Goal: Check status: Check status

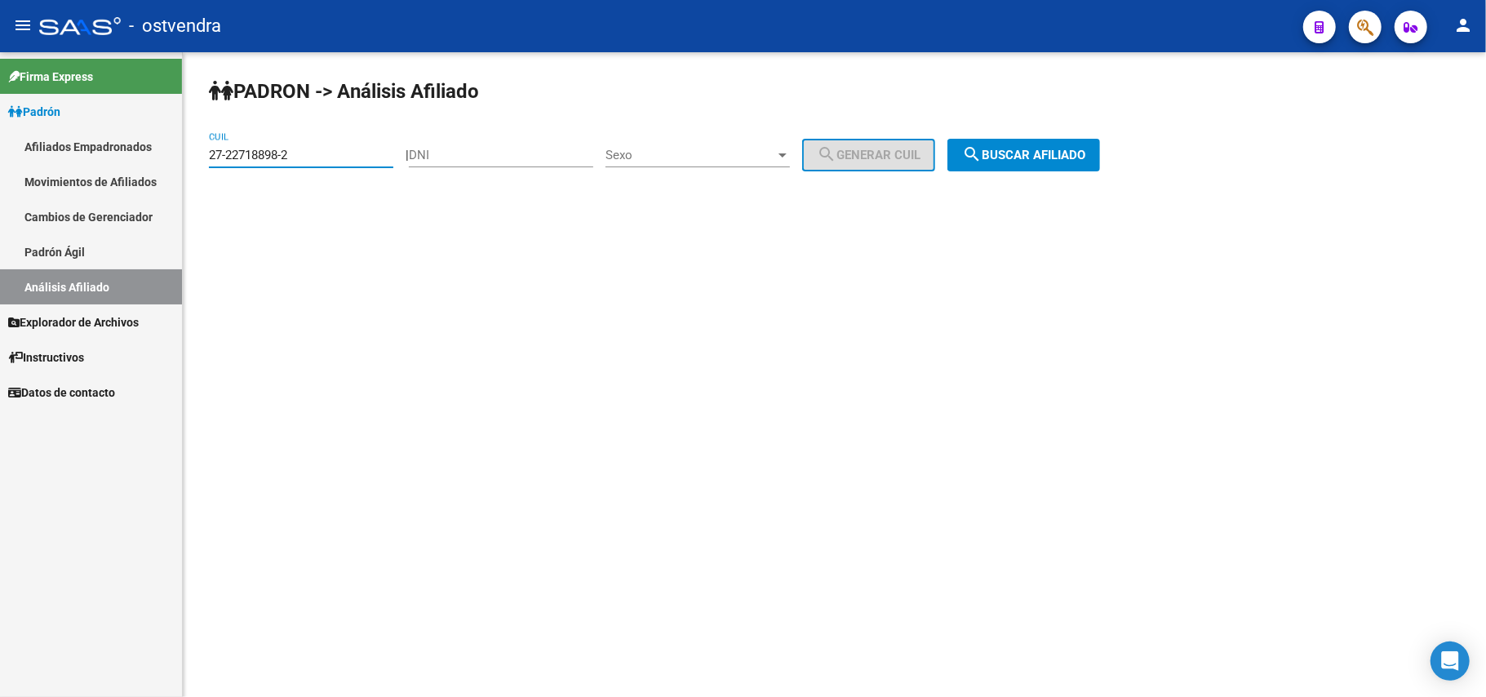
click at [330, 154] on input "27-22718898-2" at bounding box center [301, 155] width 184 height 15
drag, startPoint x: 330, startPoint y: 154, endPoint x: 0, endPoint y: 135, distance: 331.0
click at [0, 135] on mat-sidenav-container "Firma Express Padrón Afiliados Empadronados Movimientos de Afiliados Cambios de…" at bounding box center [743, 374] width 1486 height 645
paste input
click at [1084, 152] on span "search Buscar afiliado" at bounding box center [1023, 155] width 123 height 15
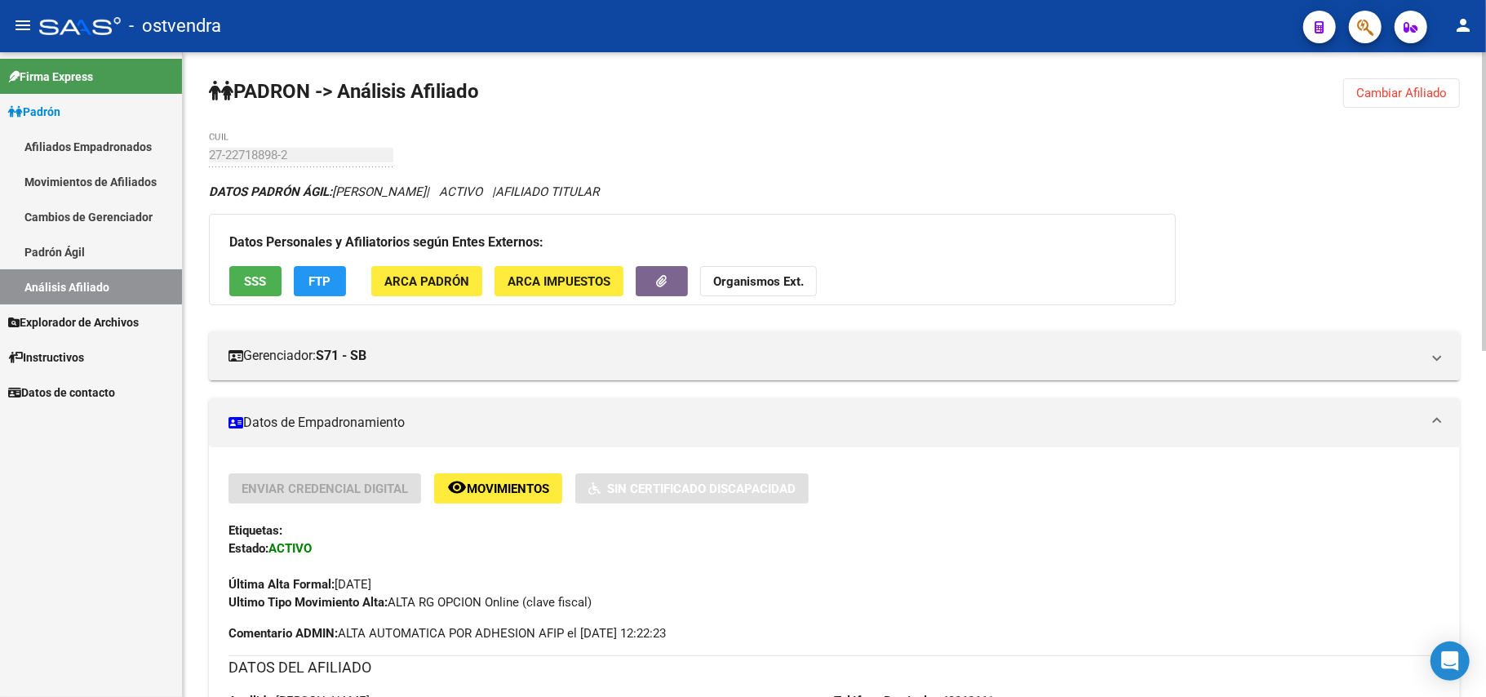
drag, startPoint x: 1410, startPoint y: 95, endPoint x: 1185, endPoint y: 141, distance: 229.0
click at [1403, 100] on button "Cambiar Afiliado" at bounding box center [1401, 92] width 117 height 29
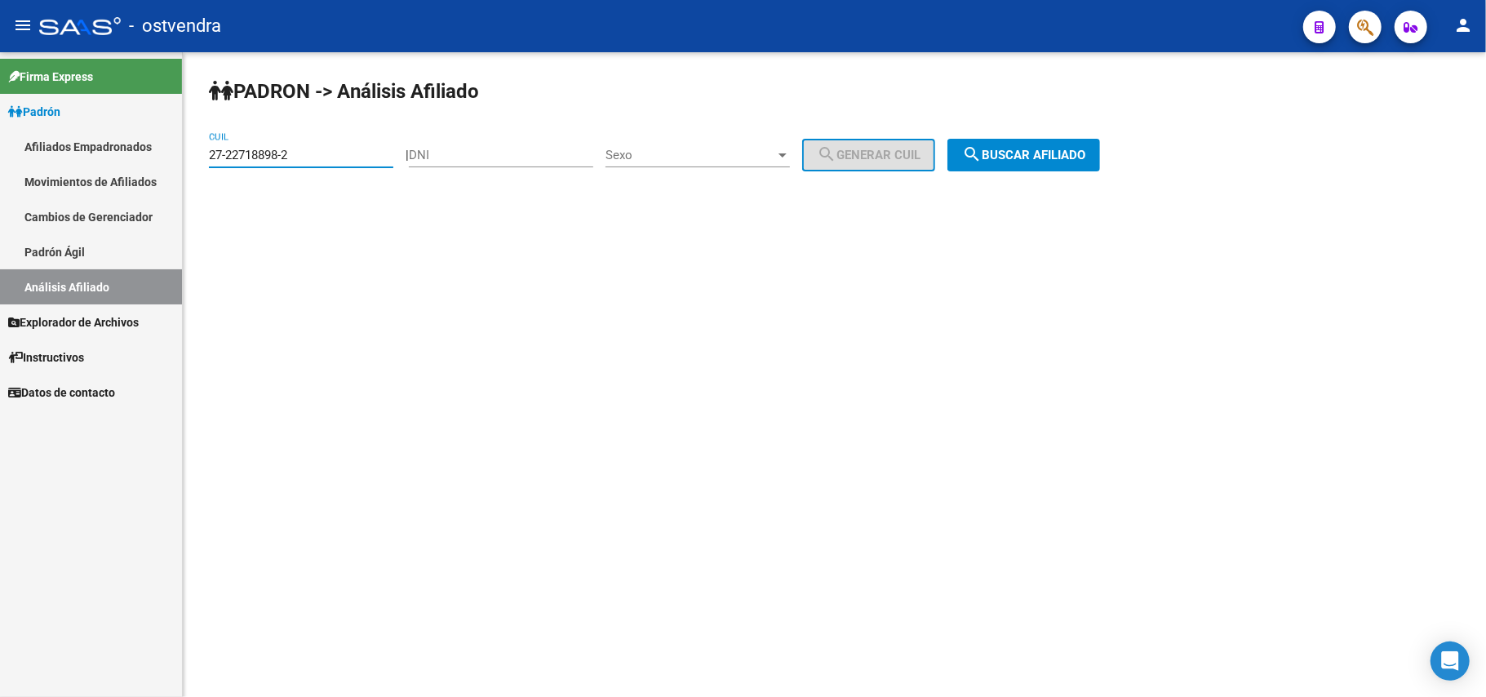
drag, startPoint x: 157, startPoint y: 173, endPoint x: 73, endPoint y: 176, distance: 84.1
click at [53, 176] on mat-sidenav-container "Firma Express Padrón Afiliados Empadronados Movimientos de Afiliados Cambios de…" at bounding box center [743, 374] width 1486 height 645
paste input
drag, startPoint x: 1061, startPoint y: 157, endPoint x: 1010, endPoint y: 170, distance: 52.2
click at [1058, 157] on span "search Buscar afiliado" at bounding box center [1023, 155] width 123 height 15
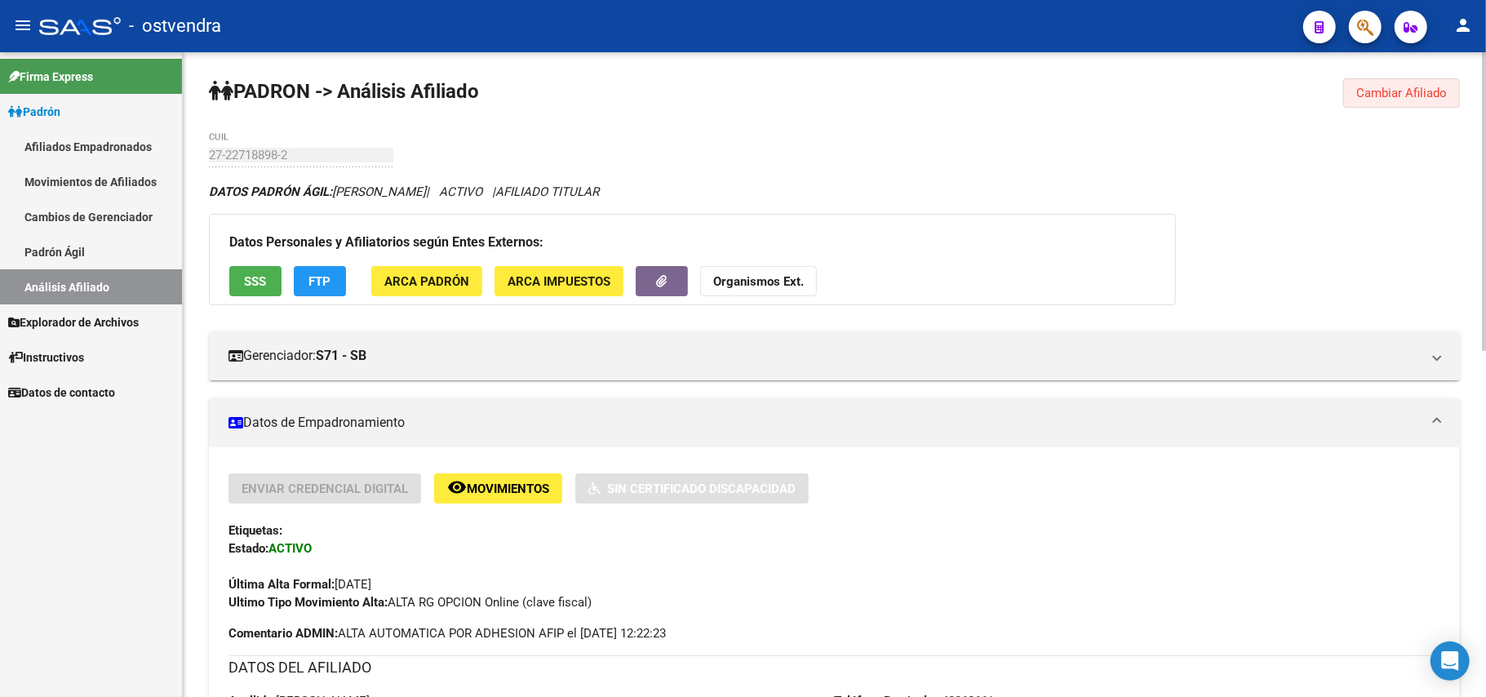
drag, startPoint x: 1390, startPoint y: 100, endPoint x: 1256, endPoint y: 102, distance: 133.8
click at [1382, 102] on button "Cambiar Afiliado" at bounding box center [1401, 92] width 117 height 29
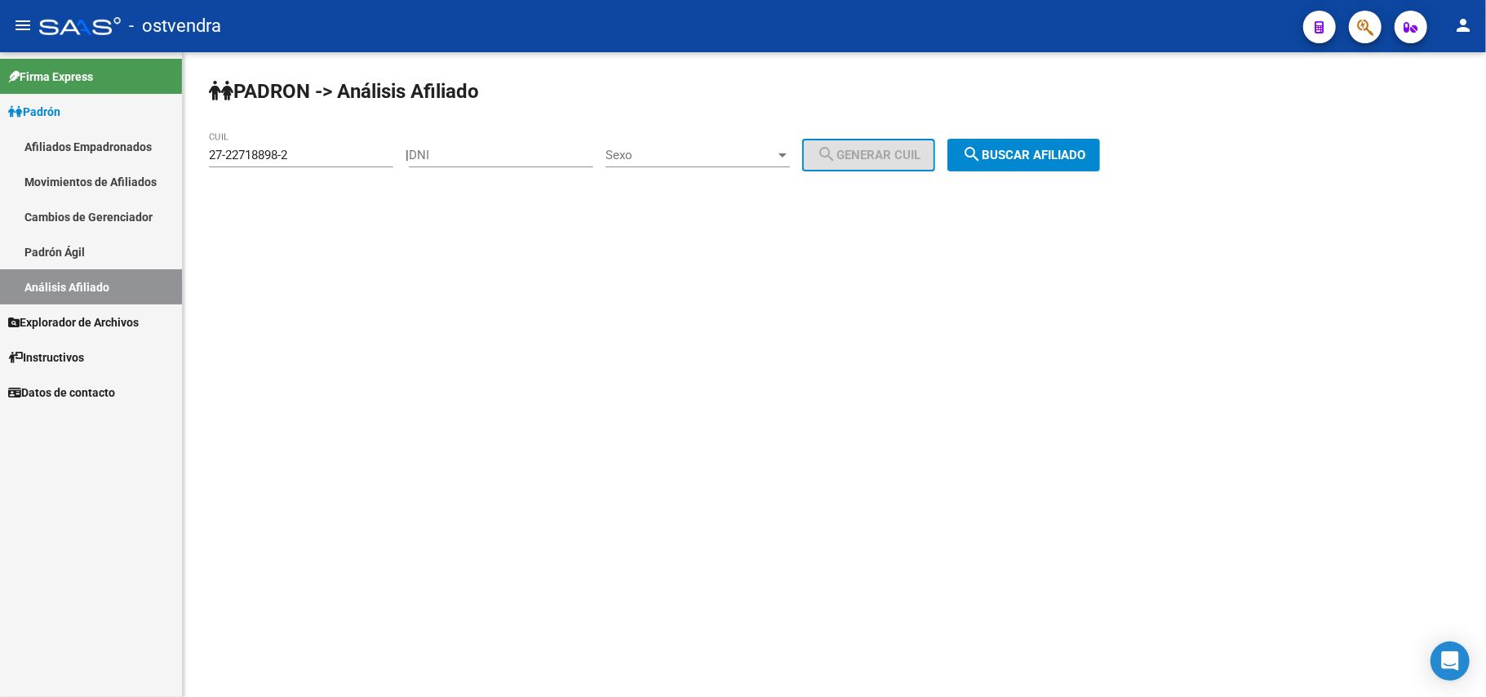
drag, startPoint x: 346, startPoint y: 145, endPoint x: 320, endPoint y: 157, distance: 28.8
click at [320, 157] on div "27-22718898-2 CUIL" at bounding box center [301, 149] width 184 height 35
drag, startPoint x: 318, startPoint y: 157, endPoint x: 15, endPoint y: 125, distance: 305.2
click at [11, 126] on mat-sidenav-container "Firma Express Padrón Afiliados Empadronados Movimientos de Afiliados Cambios de…" at bounding box center [743, 374] width 1486 height 645
paste input "960920-9"
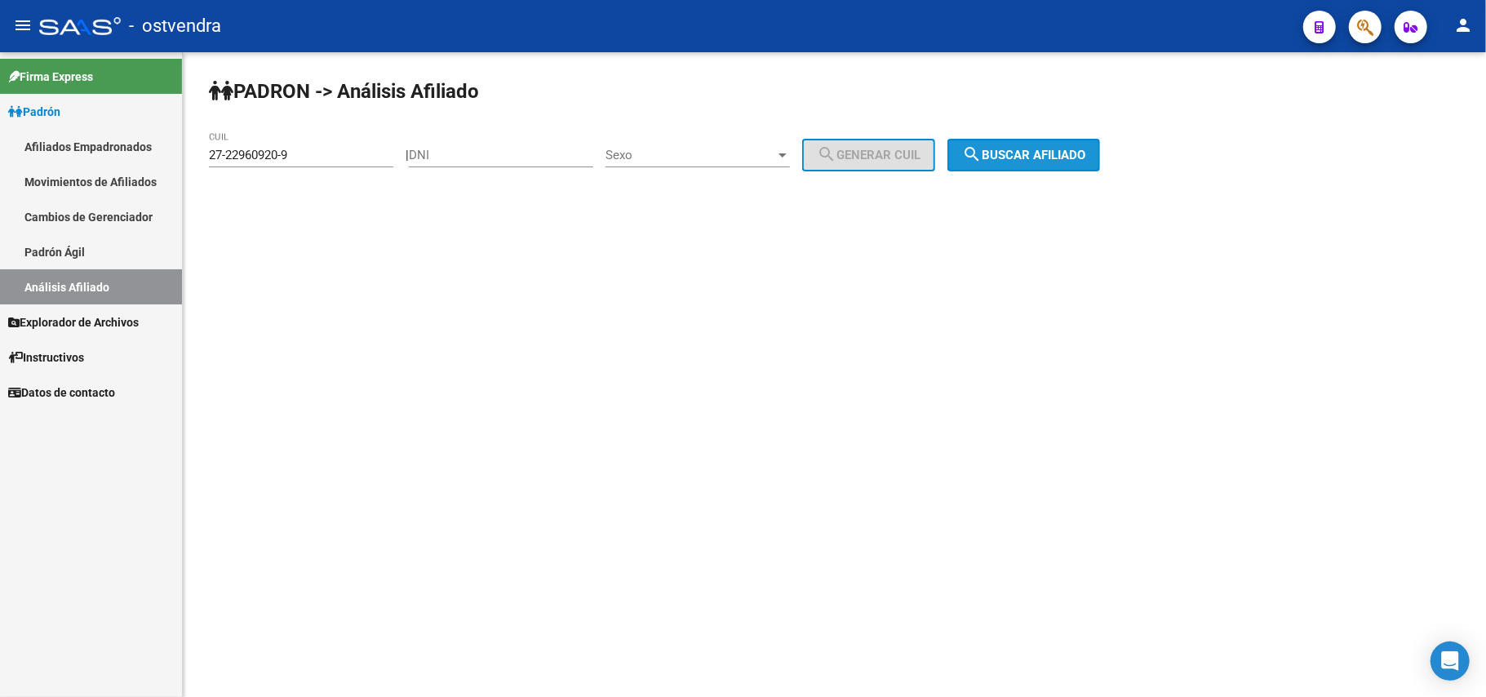
click at [1039, 158] on span "search Buscar afiliado" at bounding box center [1023, 155] width 123 height 15
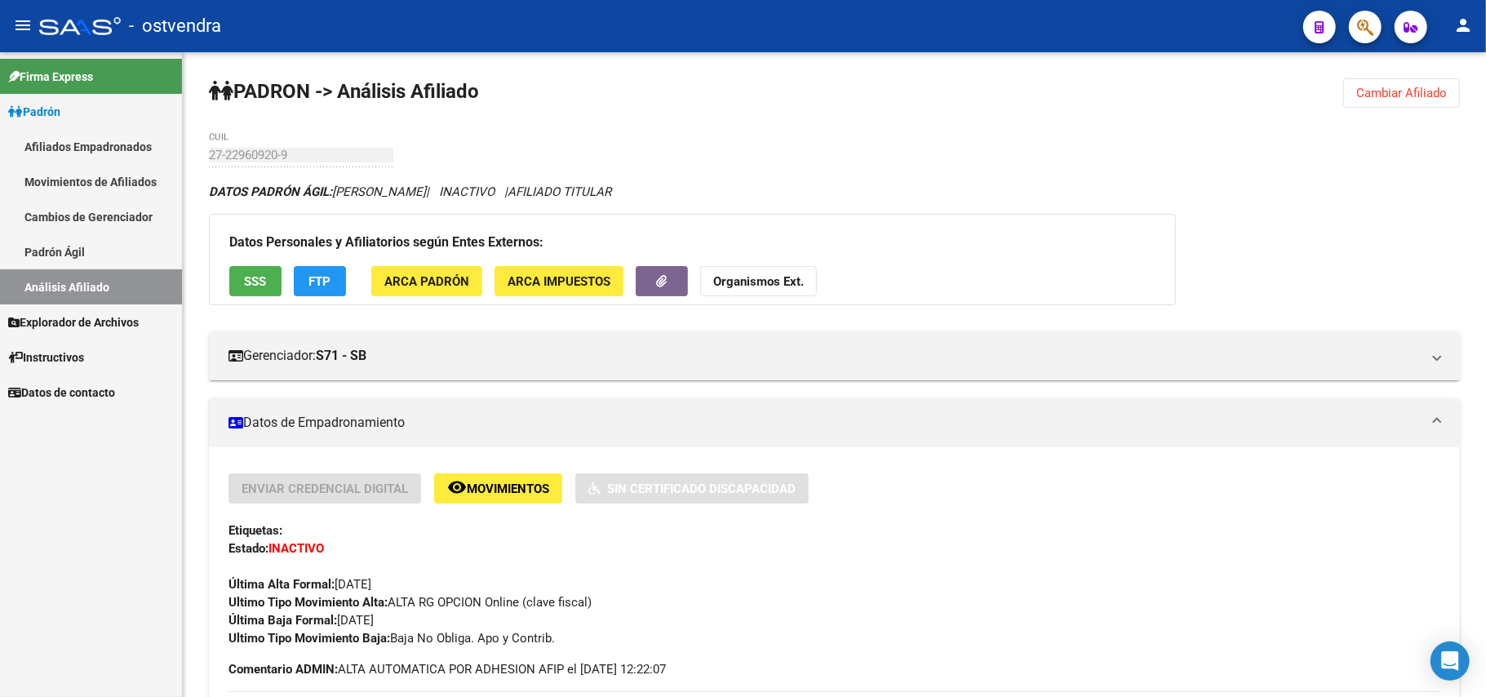
drag, startPoint x: 1389, startPoint y: 93, endPoint x: 478, endPoint y: 101, distance: 910.5
click at [1404, 88] on span "Cambiar Afiliado" at bounding box center [1401, 93] width 91 height 15
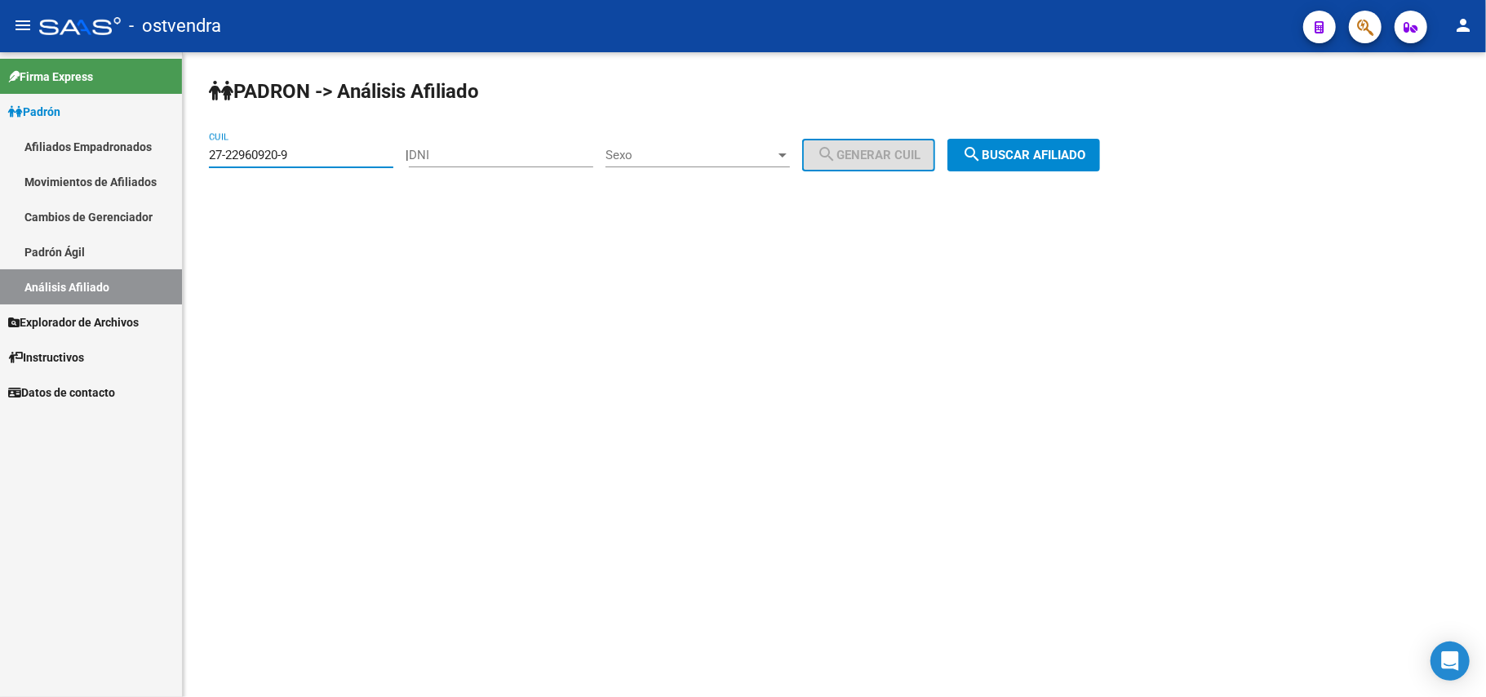
drag, startPoint x: 330, startPoint y: 148, endPoint x: 65, endPoint y: 119, distance: 266.0
click at [60, 121] on mat-sidenav-container "Firma Express Padrón Afiliados Empadronados Movimientos de Afiliados Cambios de…" at bounding box center [743, 374] width 1486 height 645
paste input "5216905-4"
click at [1046, 163] on button "search Buscar afiliado" at bounding box center [1023, 155] width 153 height 33
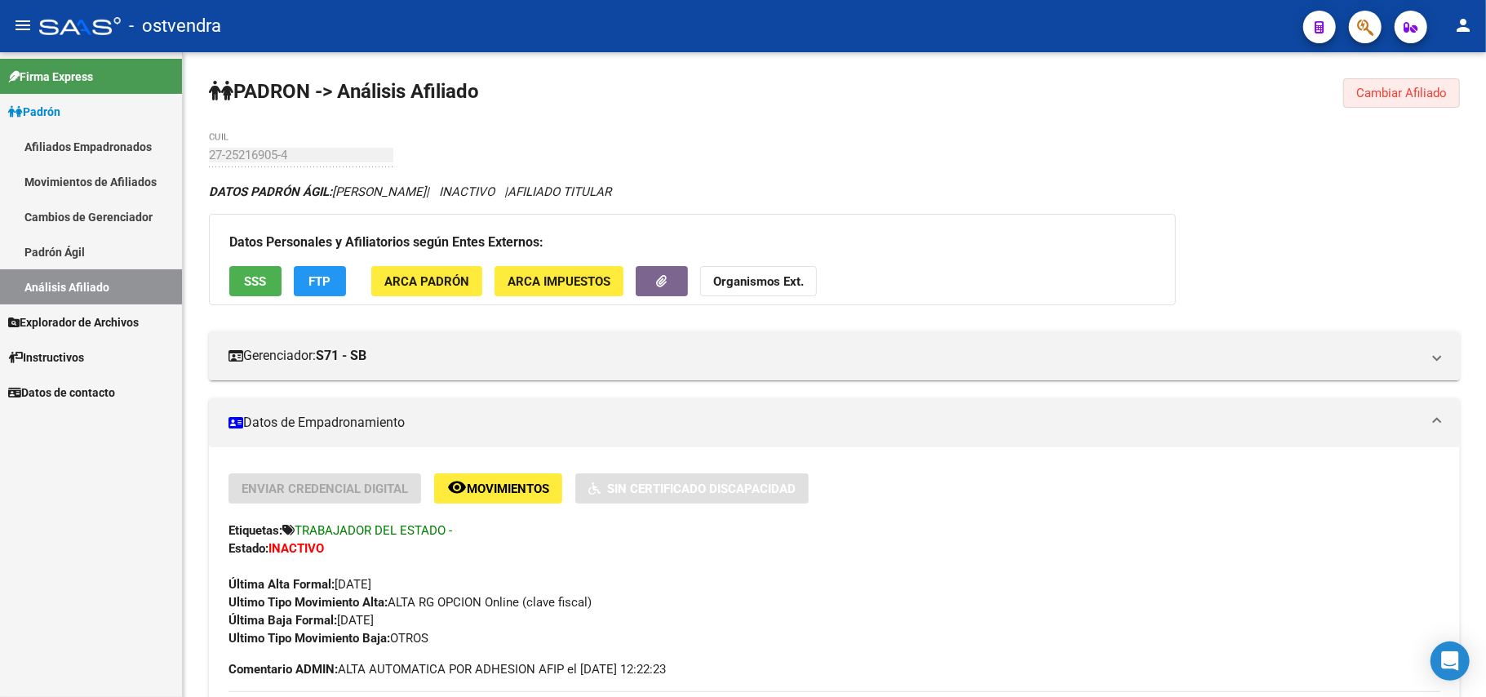
drag, startPoint x: 1402, startPoint y: 95, endPoint x: 1100, endPoint y: 96, distance: 301.9
click at [1356, 93] on span "Cambiar Afiliado" at bounding box center [1401, 93] width 91 height 15
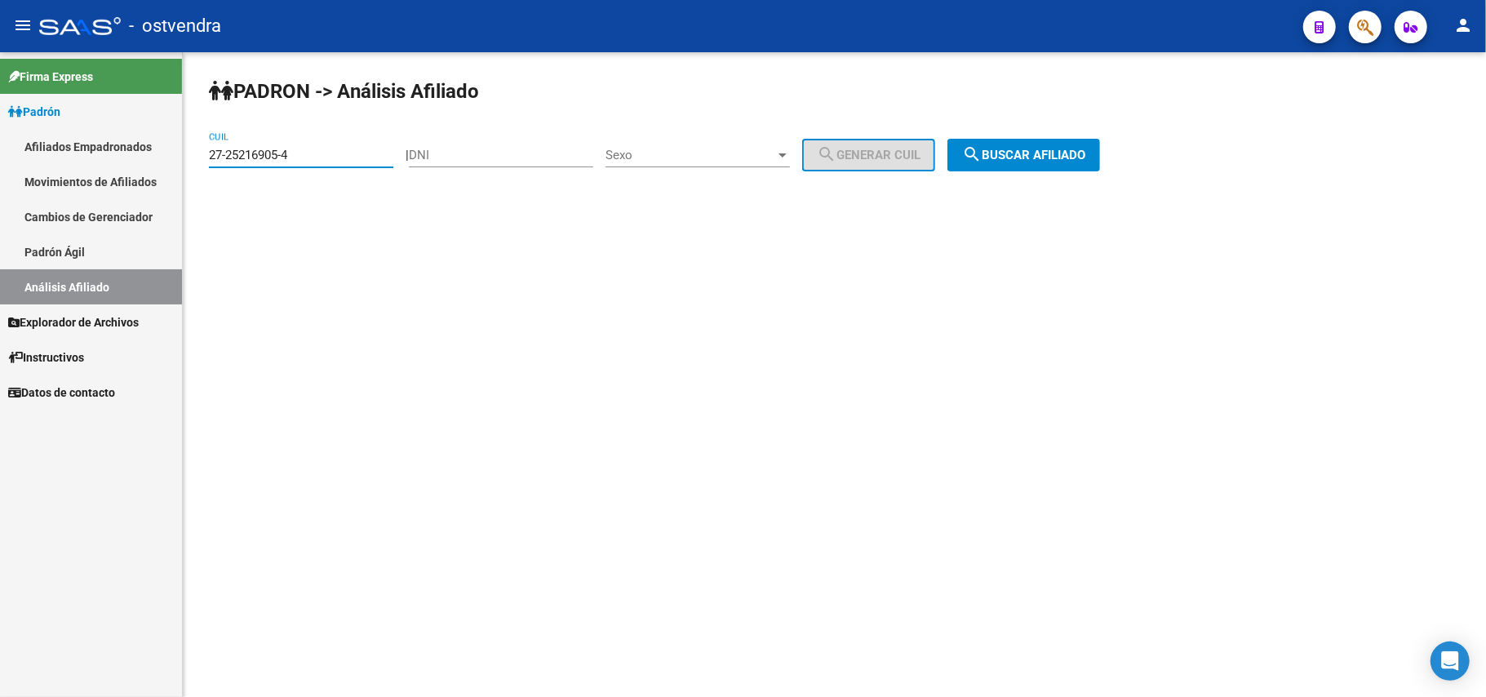
drag, startPoint x: 91, startPoint y: 131, endPoint x: 0, endPoint y: 129, distance: 91.4
click at [0, 129] on mat-sidenav-container "Firma Express Padrón Afiliados Empadronados Movimientos de Afiliados Cambios de…" at bounding box center [743, 374] width 1486 height 645
paste input "6849937-2"
click at [1049, 140] on button "search Buscar afiliado" at bounding box center [1023, 155] width 153 height 33
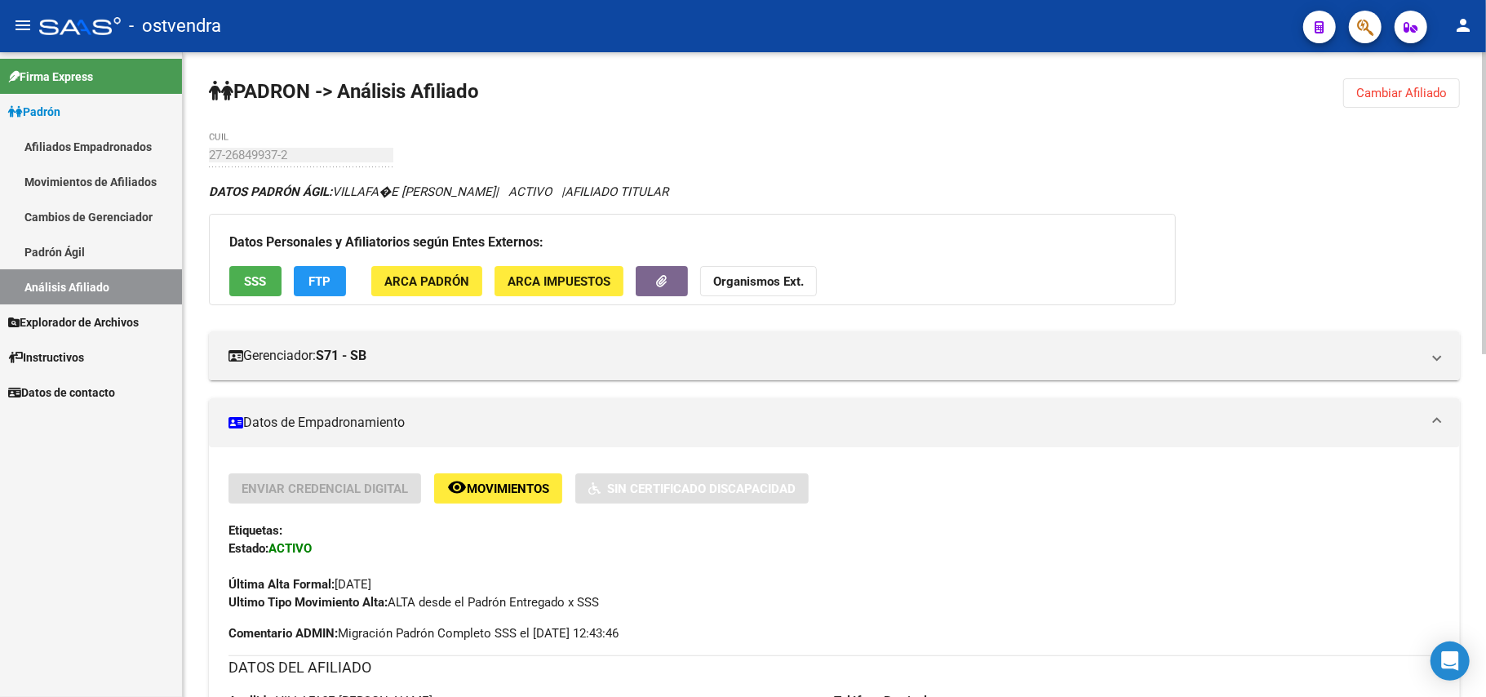
click at [1374, 104] on button "Cambiar Afiliado" at bounding box center [1401, 92] width 117 height 29
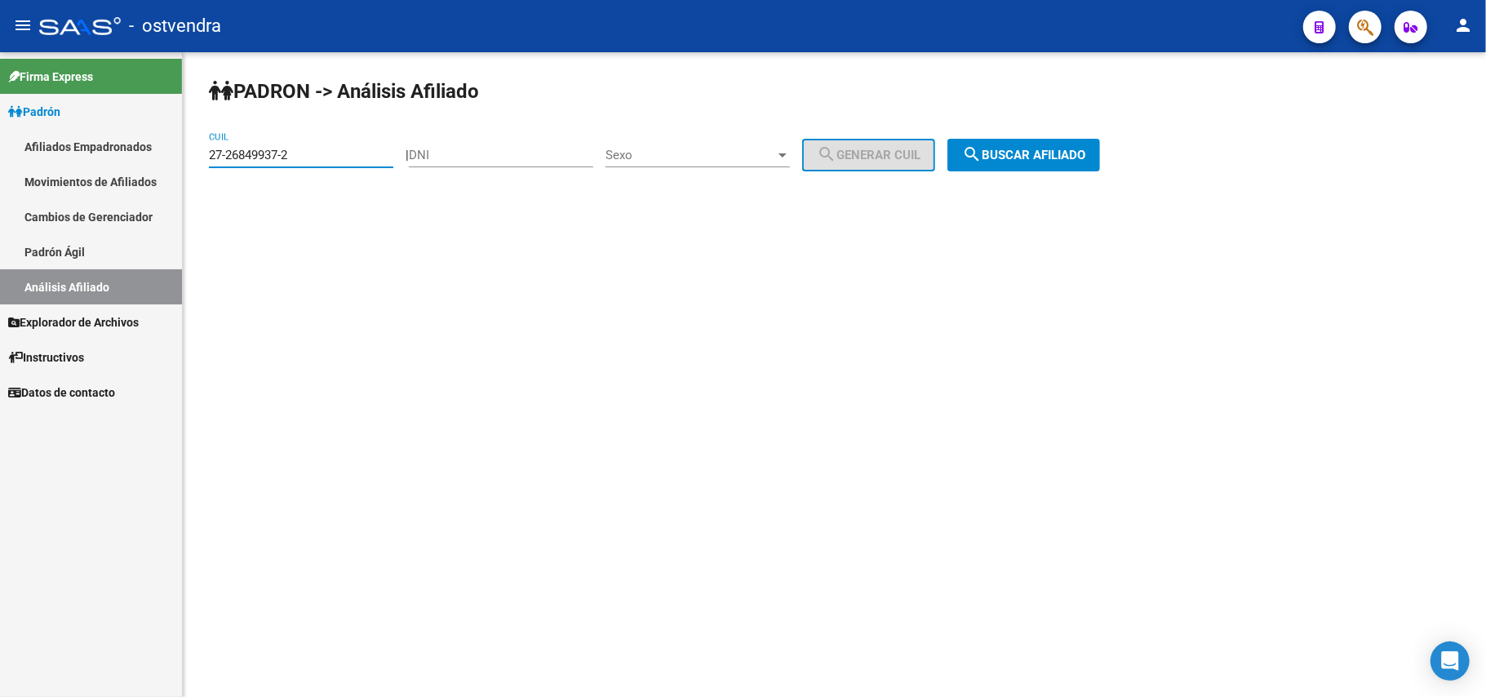
drag, startPoint x: 317, startPoint y: 161, endPoint x: 0, endPoint y: 161, distance: 316.5
click at [0, 161] on mat-sidenav-container "Firma Express Padrón Afiliados Empadronados Movimientos de Afiliados Cambios de…" at bounding box center [743, 374] width 1486 height 645
paste input "68017-4"
click at [1021, 166] on button "search Buscar afiliado" at bounding box center [1023, 155] width 153 height 33
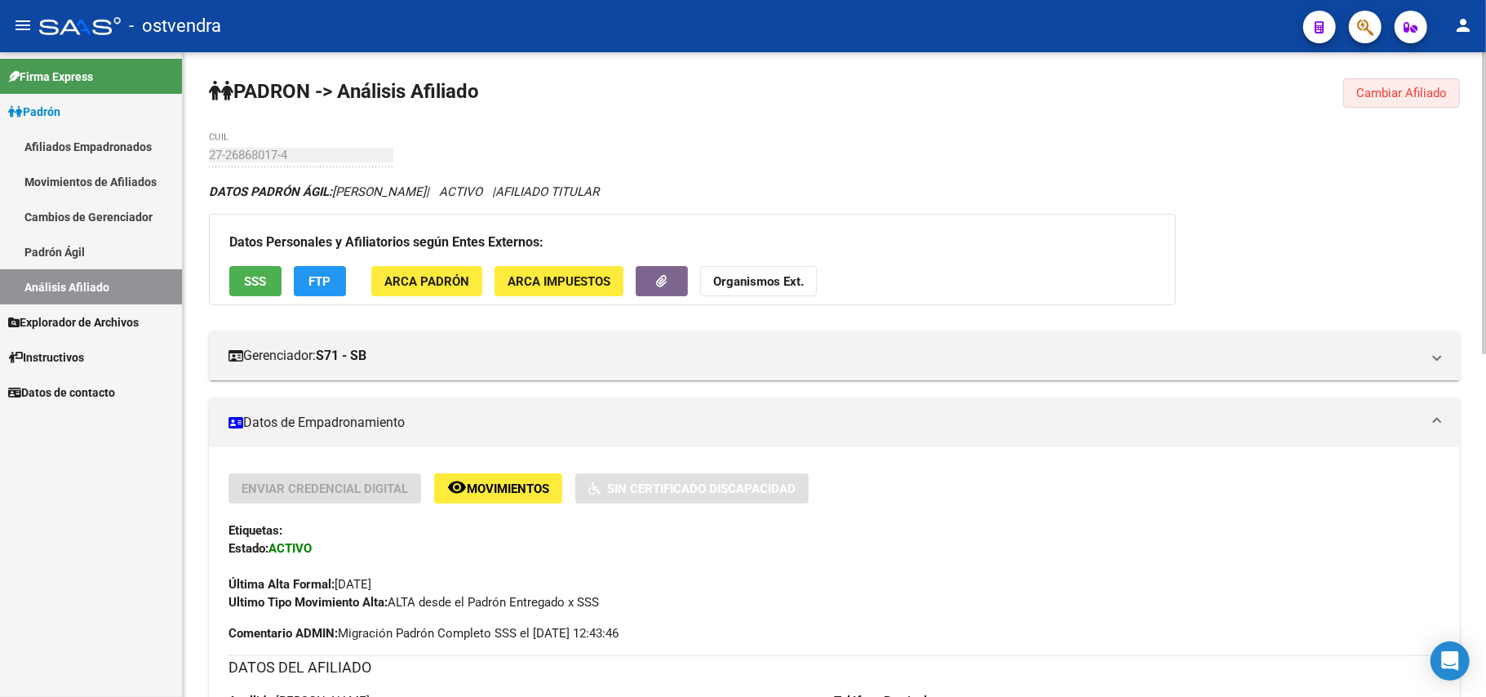
click at [1382, 93] on span "Cambiar Afiliado" at bounding box center [1401, 93] width 91 height 15
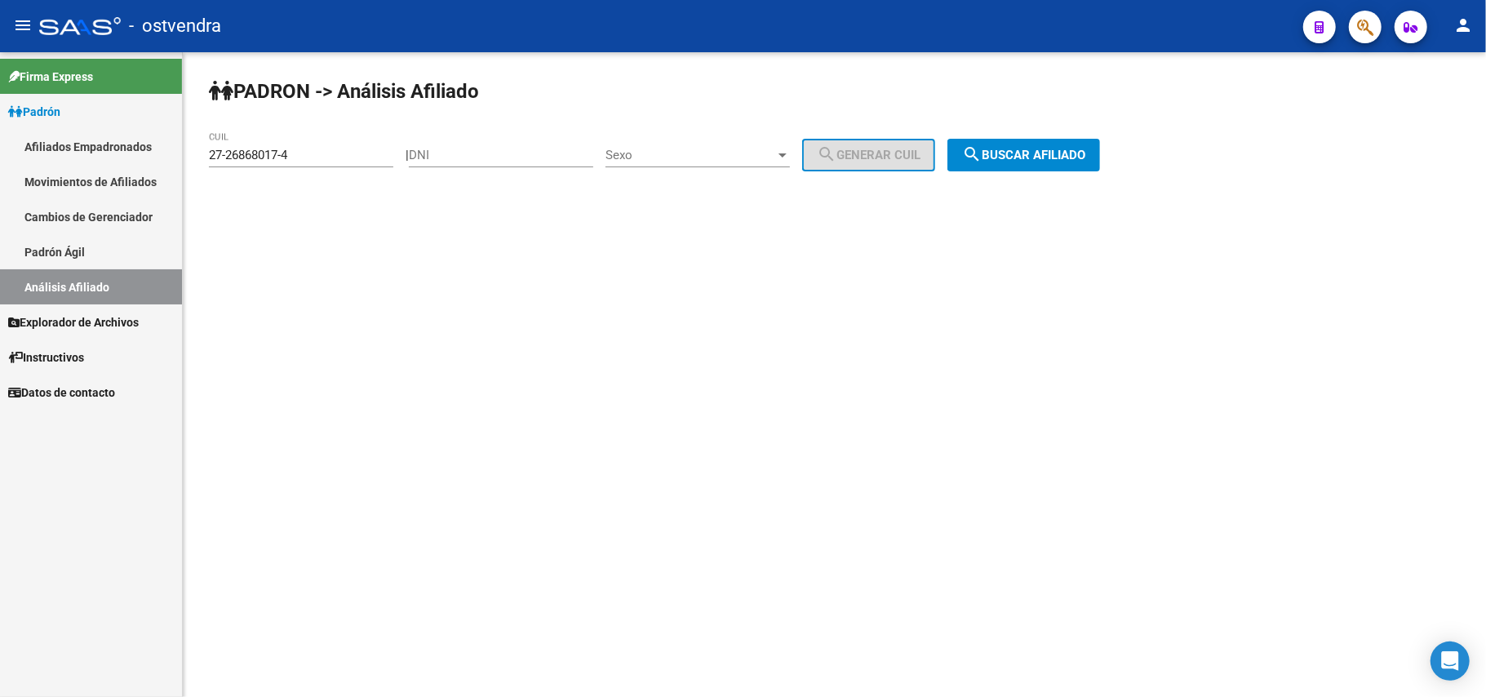
click at [343, 150] on input "27-26868017-4" at bounding box center [301, 155] width 184 height 15
drag, startPoint x: 27, startPoint y: 148, endPoint x: 118, endPoint y: 131, distance: 93.0
click at [8, 131] on mat-sidenav-container "Firma Express Padrón Afiliados Empadronados Movimientos de Afiliados Cambios de…" at bounding box center [743, 374] width 1486 height 645
paste input "7095341-2"
click at [1069, 151] on span "search Buscar afiliado" at bounding box center [1023, 155] width 123 height 15
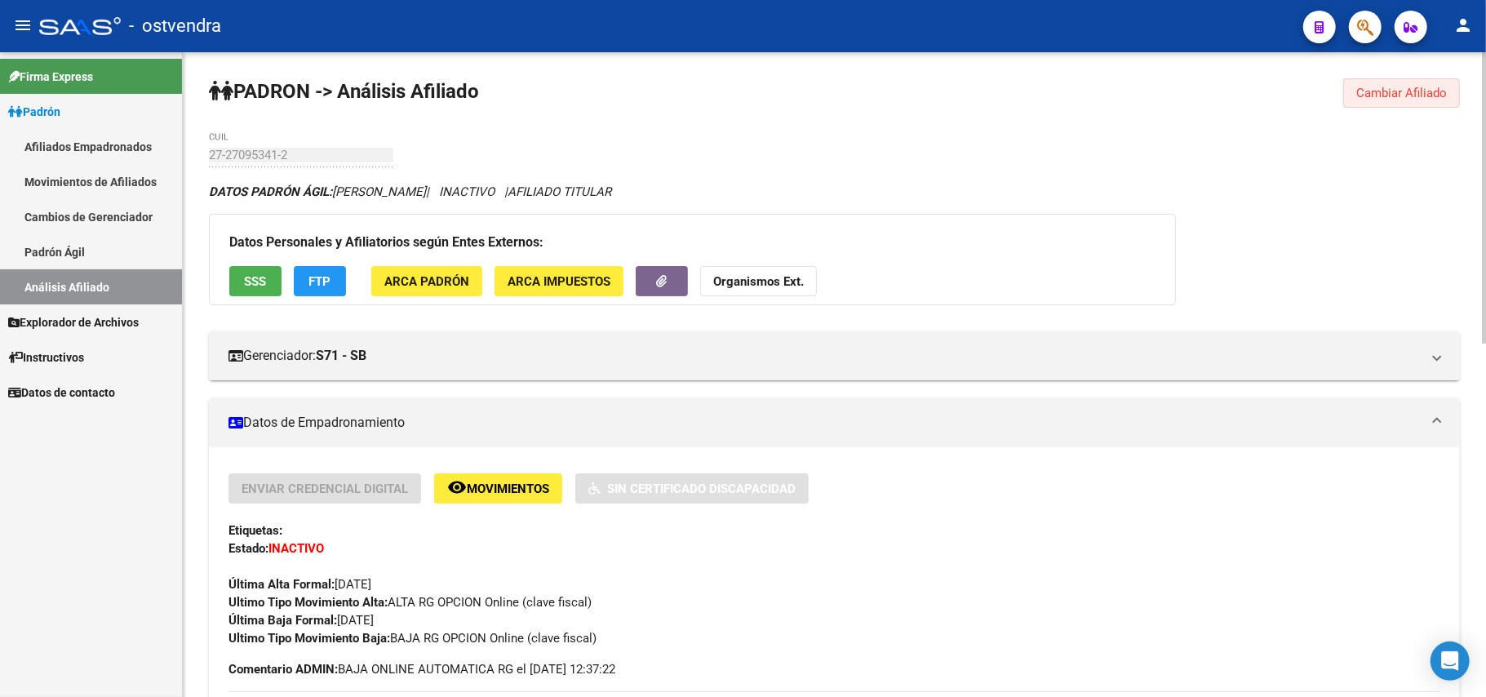
click at [1378, 99] on span "Cambiar Afiliado" at bounding box center [1401, 93] width 91 height 15
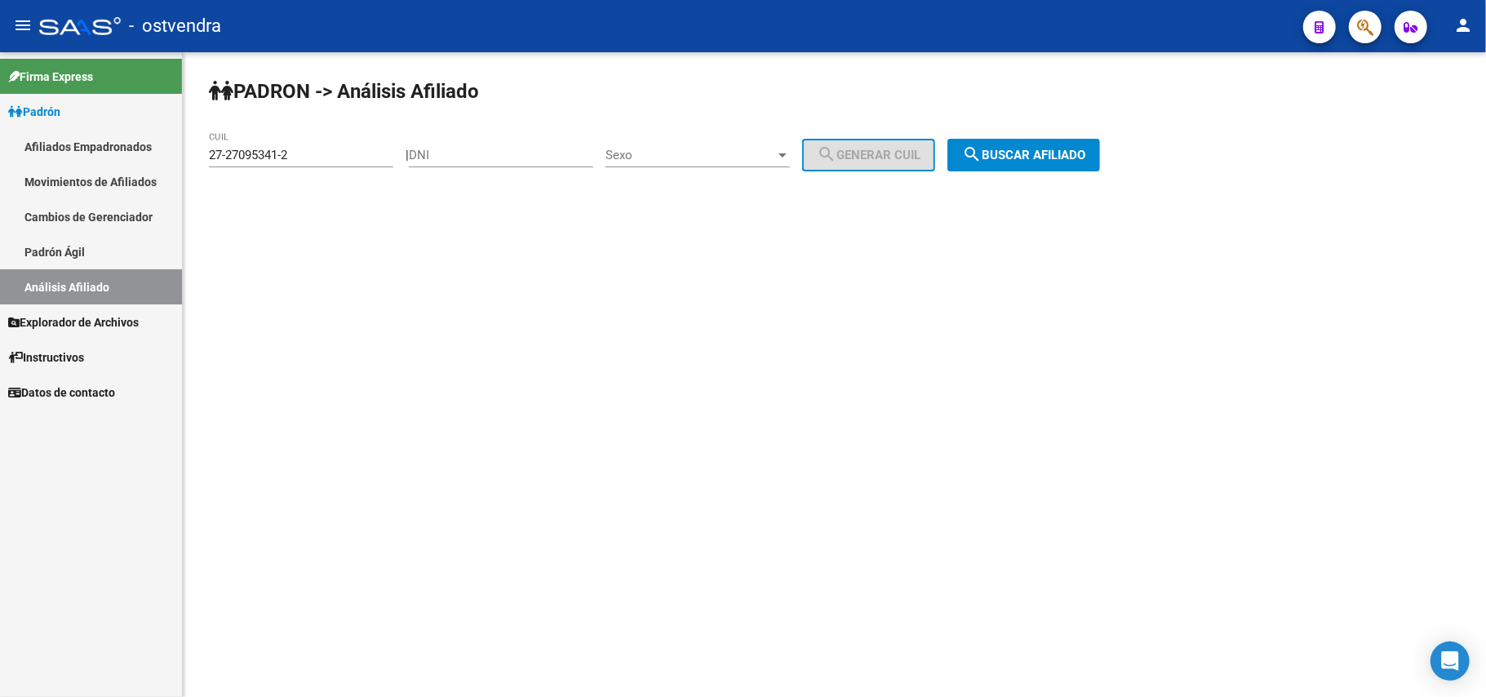
click at [325, 154] on input "27-27095341-2" at bounding box center [301, 155] width 184 height 15
drag, startPoint x: 320, startPoint y: 151, endPoint x: 0, endPoint y: 197, distance: 323.1
click at [0, 197] on mat-sidenav-container "Firma Express Padrón Afiliados Empadronados Movimientos de Afiliados Cambios de…" at bounding box center [743, 374] width 1486 height 645
paste input "401577-8"
click at [1065, 153] on span "search Buscar afiliado" at bounding box center [1023, 155] width 123 height 15
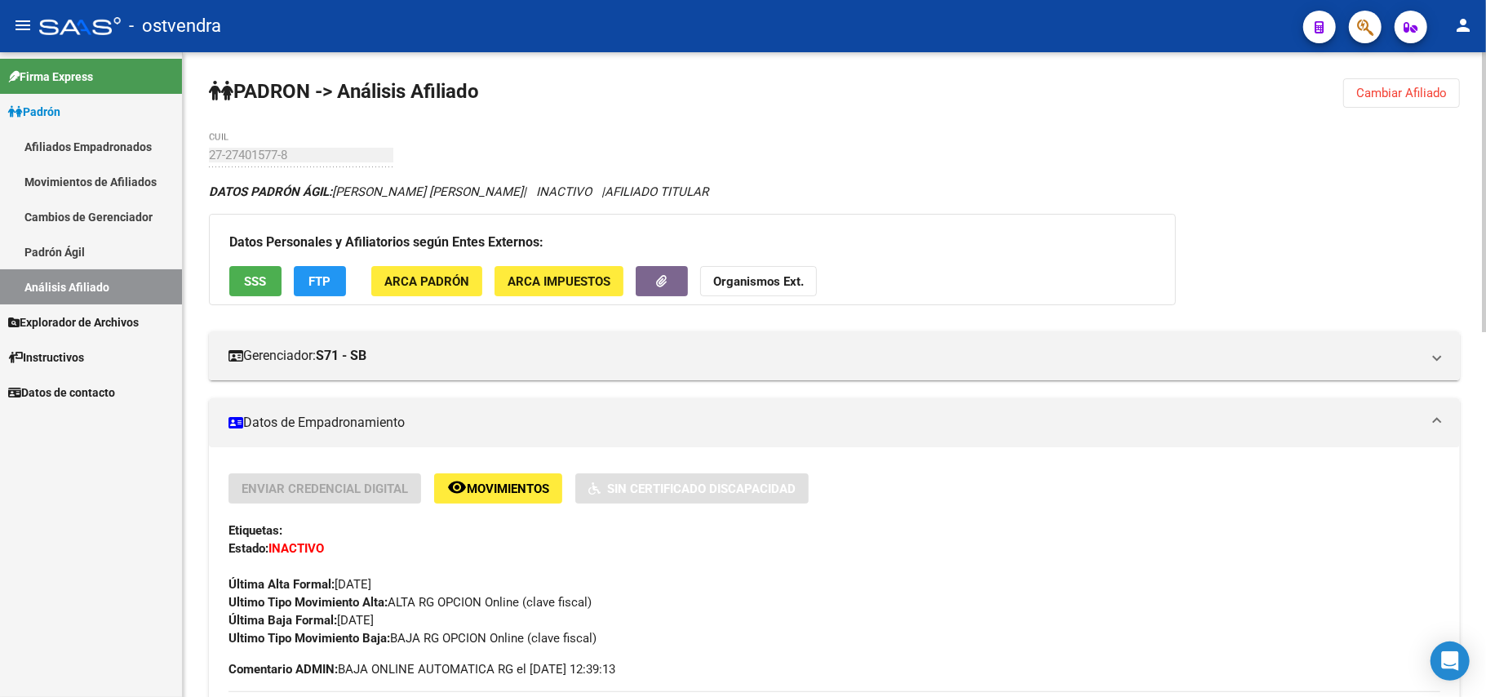
click at [1389, 86] on span "Cambiar Afiliado" at bounding box center [1401, 93] width 91 height 15
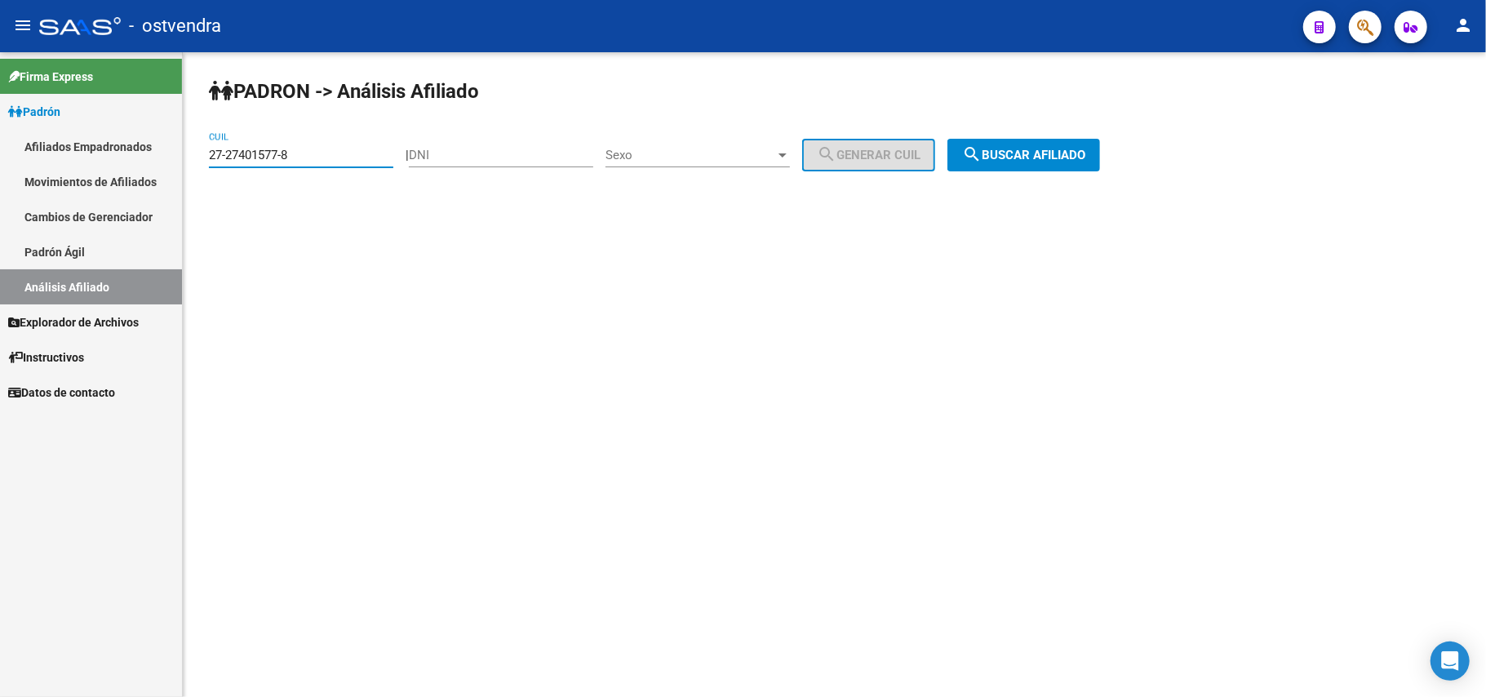
click at [336, 157] on input "27-27401577-8" at bounding box center [301, 155] width 184 height 15
drag, startPoint x: 317, startPoint y: 163, endPoint x: 0, endPoint y: 121, distance: 319.4
click at [0, 121] on mat-sidenav-container "Firma Express Padrón Afiliados Empadronados Movimientos de Afiliados Cambios de…" at bounding box center [743, 374] width 1486 height 645
paste input "8460429-1"
type input "27-28460429-1"
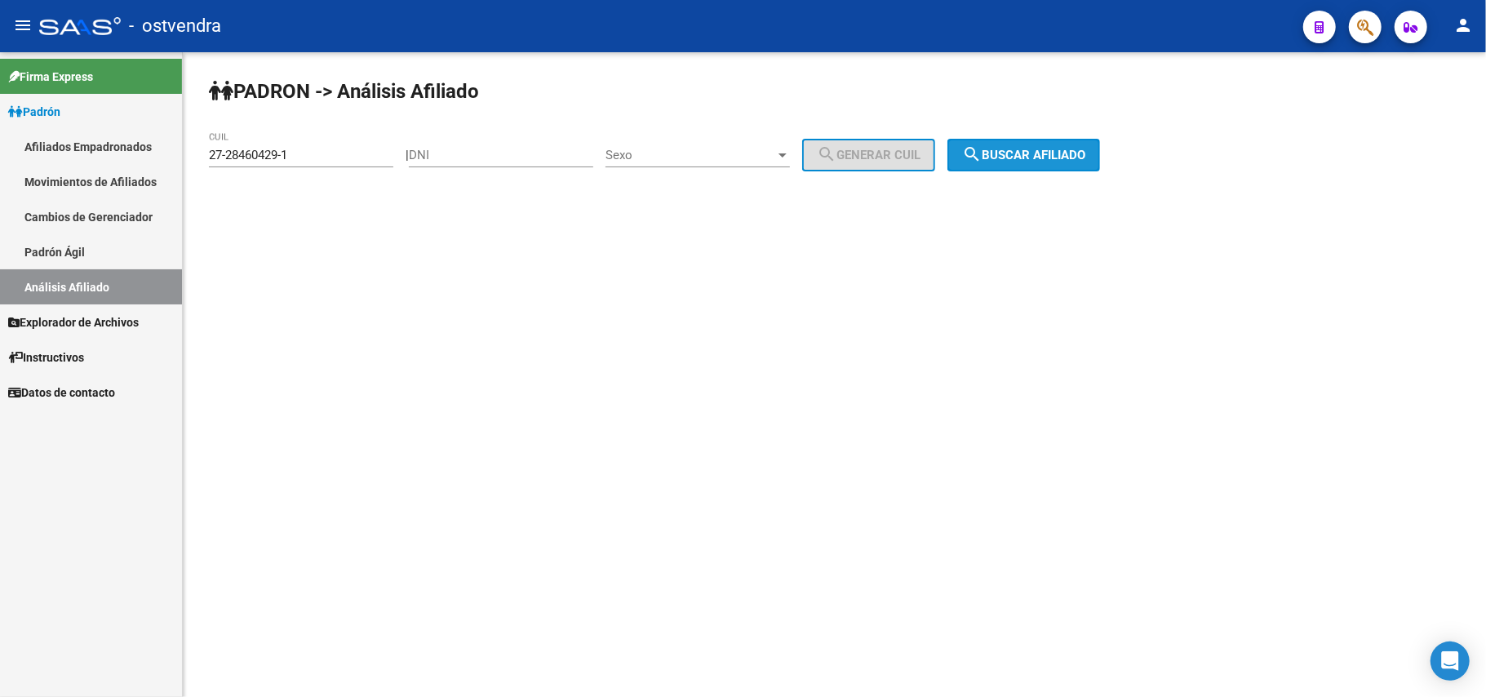
click at [1052, 157] on span "search Buscar afiliado" at bounding box center [1023, 155] width 123 height 15
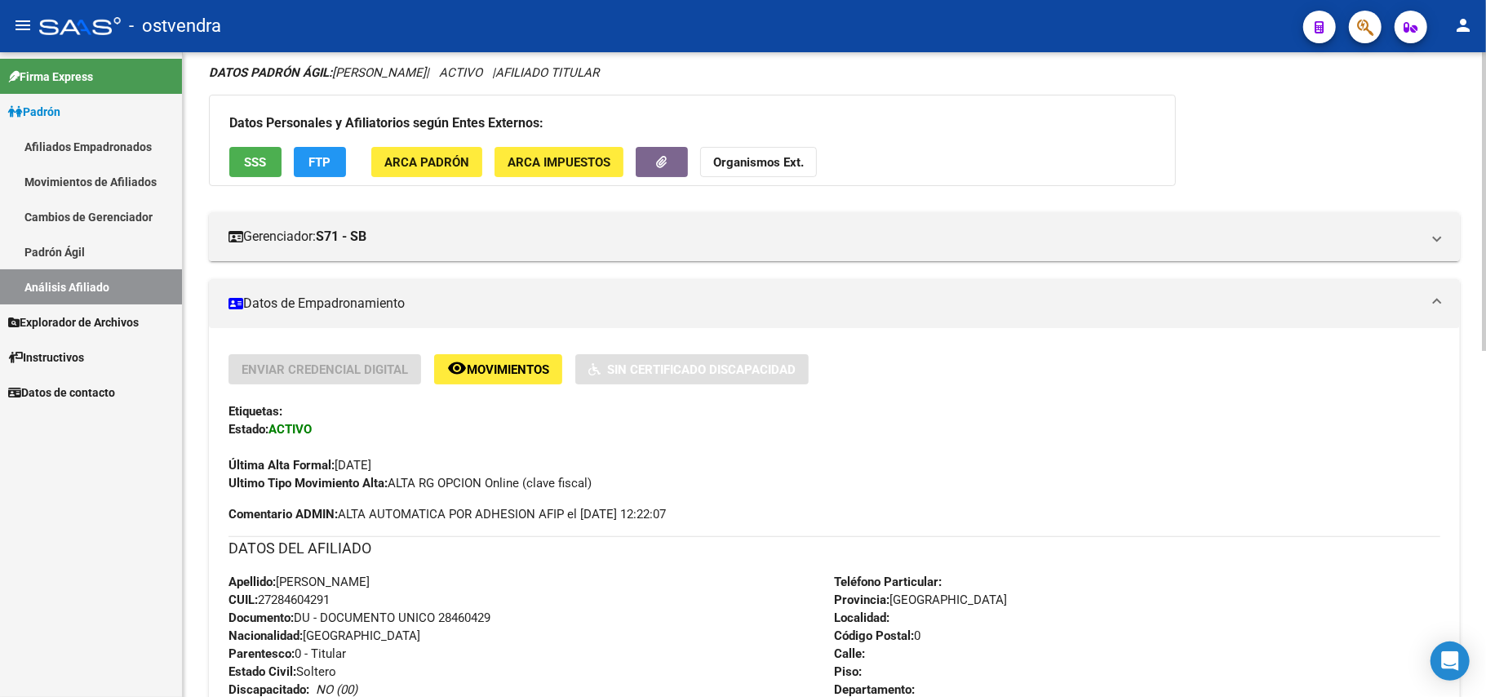
scroll to position [109, 0]
